Goal: Information Seeking & Learning: Compare options

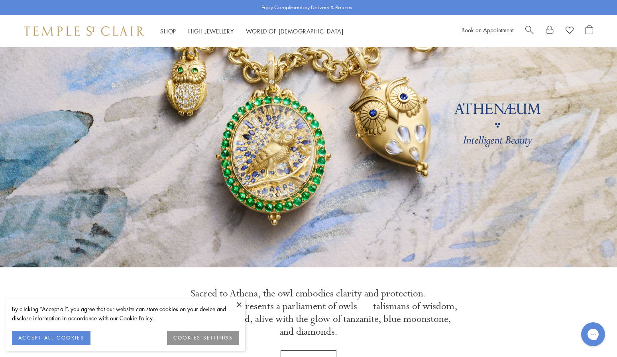
scroll to position [66, 0]
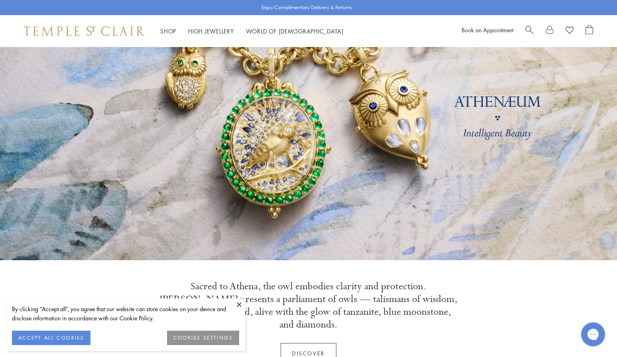
click at [237, 306] on button at bounding box center [239, 304] width 12 height 12
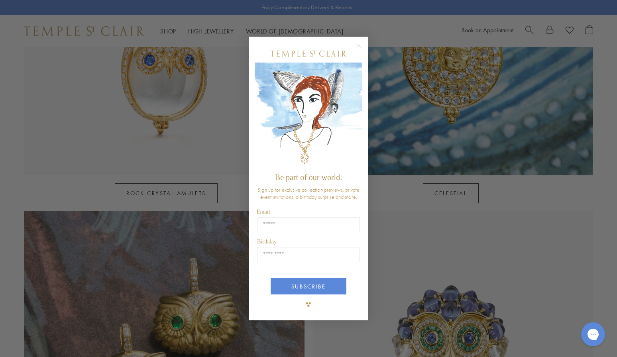
scroll to position [567, 0]
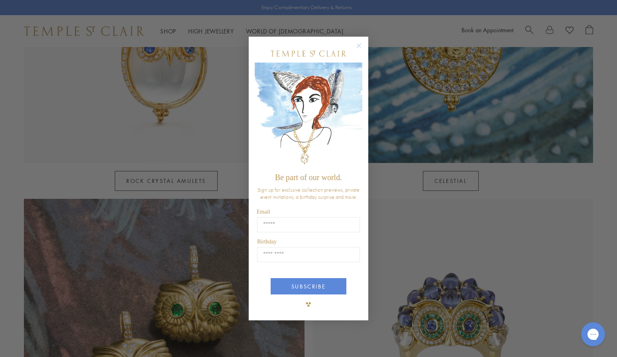
click at [358, 46] on icon "Close dialog" at bounding box center [359, 46] width 10 height 10
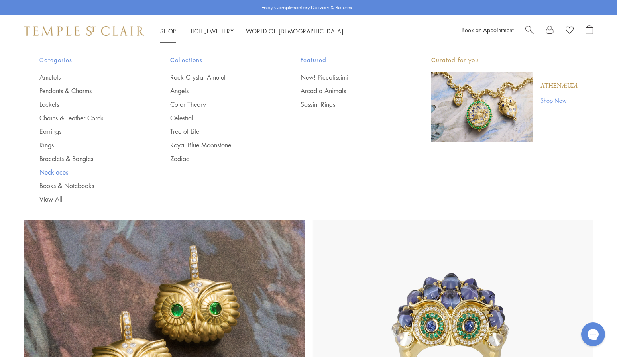
click at [59, 173] on link "Necklaces" at bounding box center [88, 172] width 99 height 9
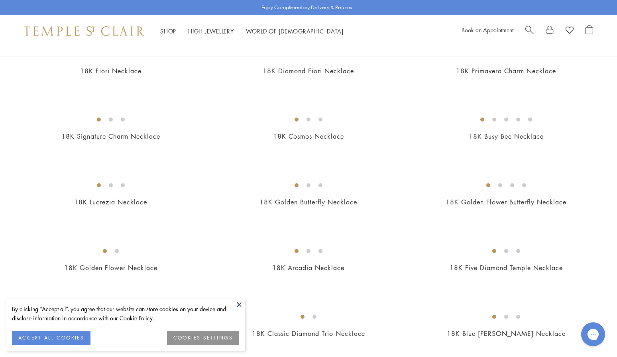
scroll to position [102, 0]
click at [238, 307] on button at bounding box center [239, 304] width 12 height 12
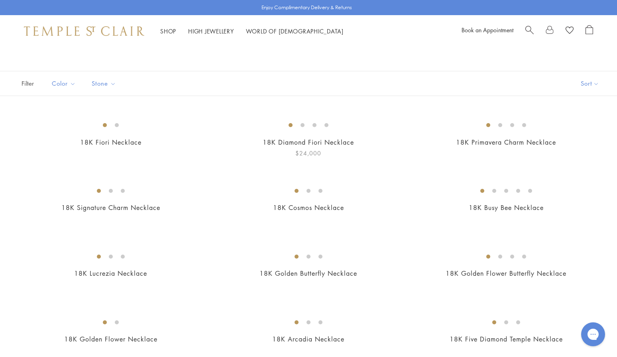
scroll to position [0, 0]
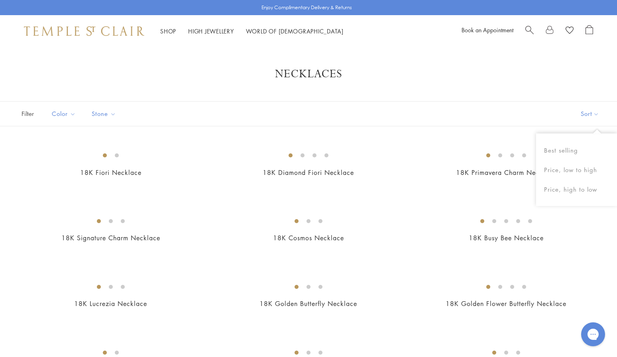
click at [595, 114] on button "Sort" at bounding box center [590, 114] width 54 height 24
click at [563, 167] on button "Price, low to high" at bounding box center [576, 170] width 81 height 20
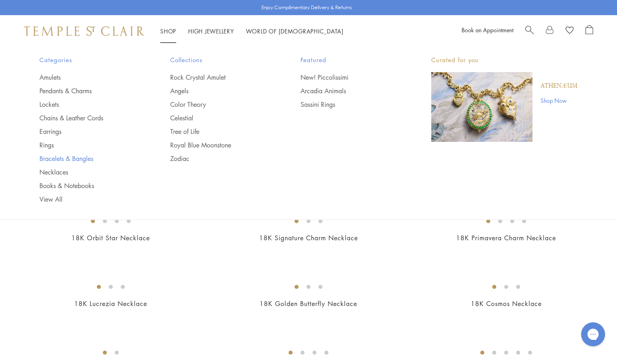
click at [59, 157] on link "Bracelets & Bangles" at bounding box center [88, 158] width 99 height 9
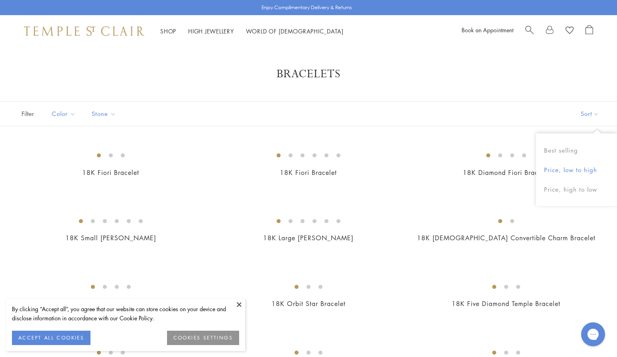
click at [554, 167] on button "Price, low to high" at bounding box center [576, 170] width 81 height 20
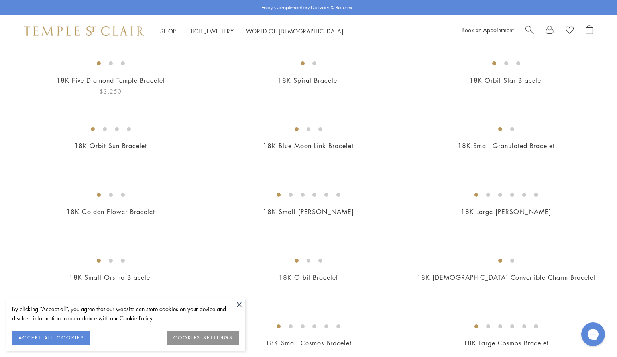
scroll to position [92, 0]
click at [238, 308] on button at bounding box center [239, 304] width 12 height 12
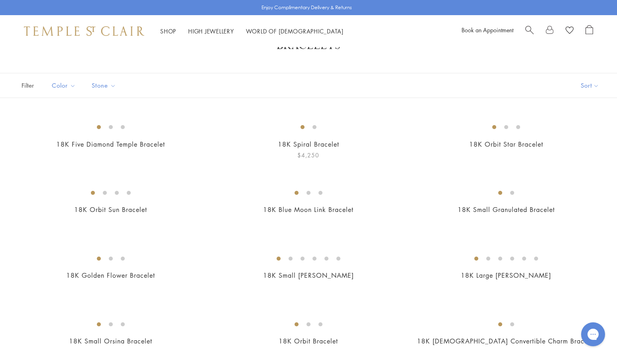
scroll to position [0, 0]
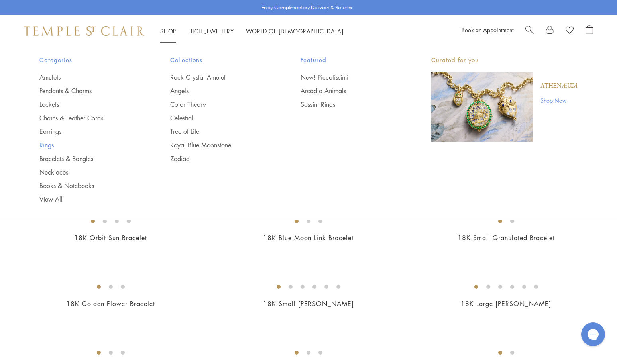
click at [47, 147] on link "Rings" at bounding box center [88, 145] width 99 height 9
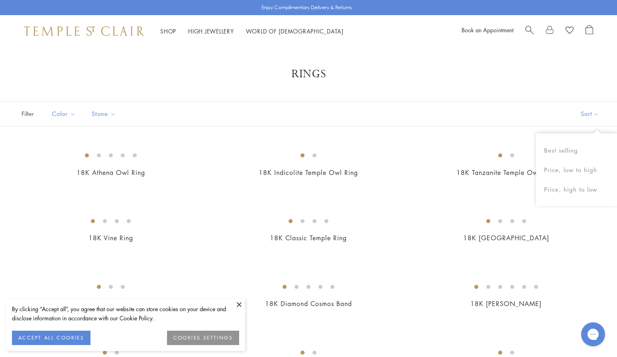
click at [590, 115] on button "Sort" at bounding box center [590, 114] width 54 height 24
click at [560, 170] on button "Price, low to high" at bounding box center [576, 170] width 81 height 20
